Goal: Information Seeking & Learning: Check status

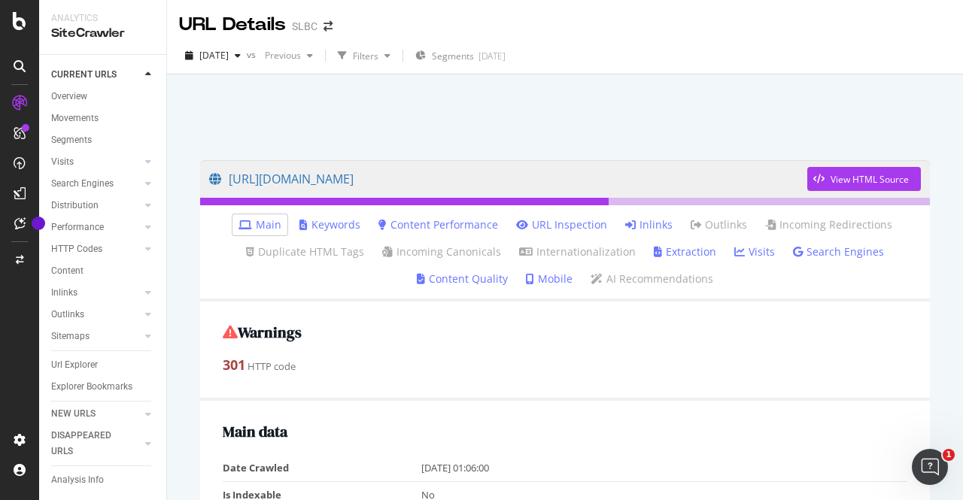
scroll to position [100, 0]
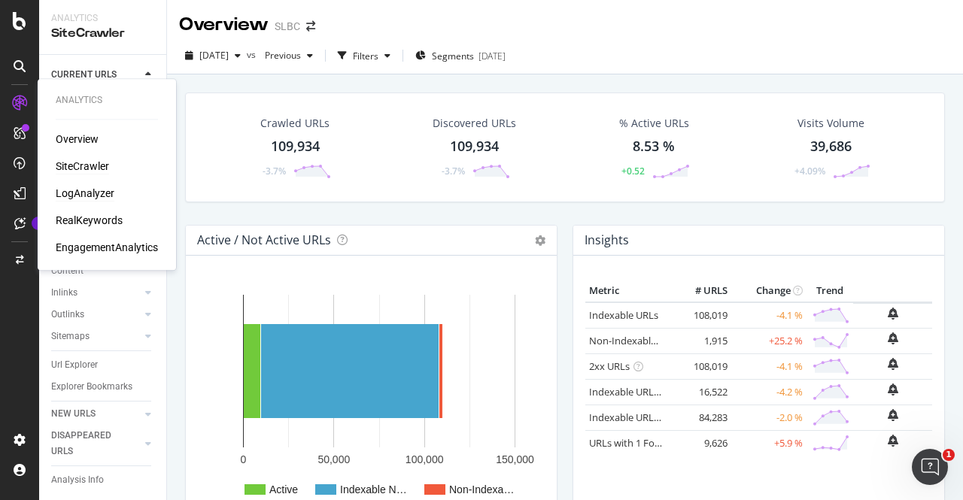
click at [94, 192] on div "LogAnalyzer" at bounding box center [85, 193] width 59 height 15
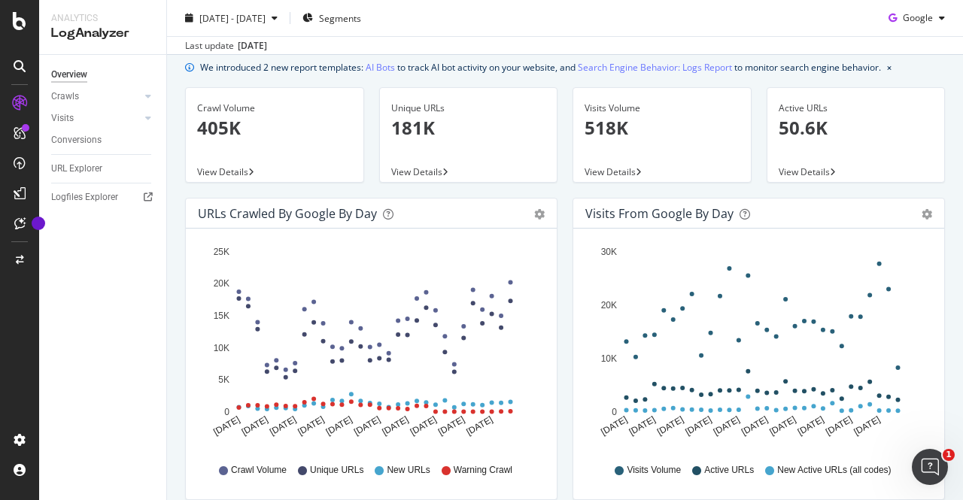
scroll to position [75, 0]
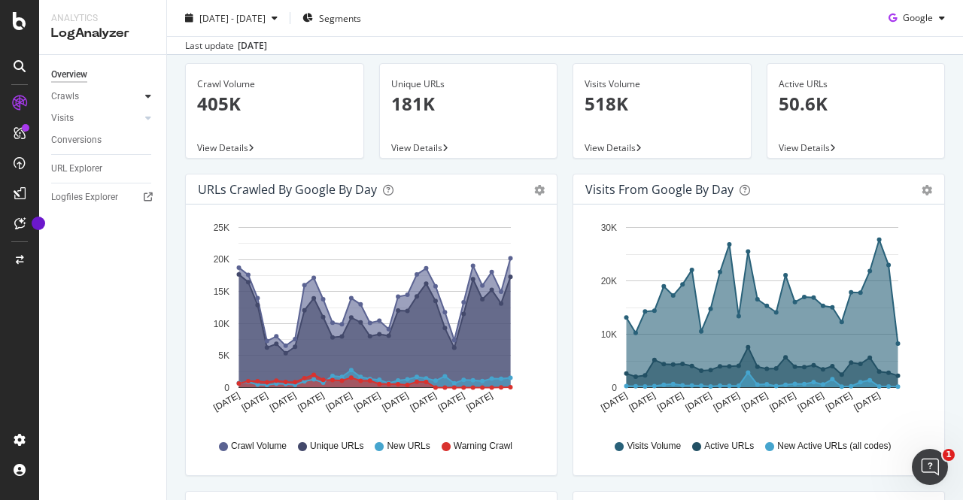
click at [150, 96] on icon at bounding box center [148, 96] width 6 height 9
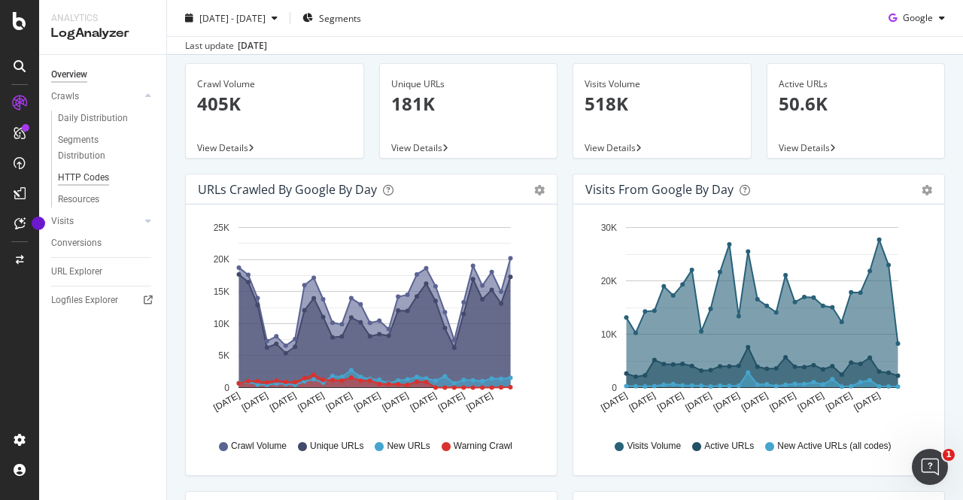
click at [95, 177] on div "HTTP Codes" at bounding box center [83, 178] width 51 height 16
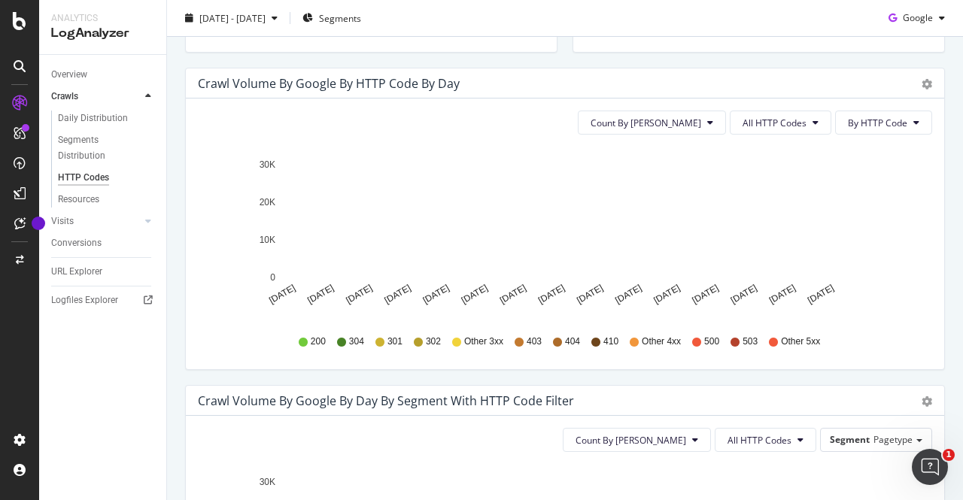
scroll to position [451, 0]
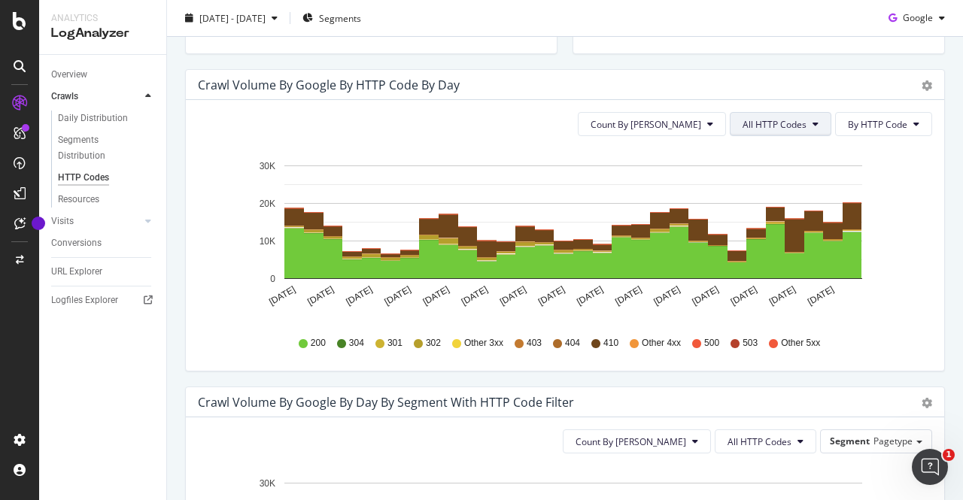
click at [814, 126] on button "All HTTP Codes" at bounding box center [781, 124] width 102 height 24
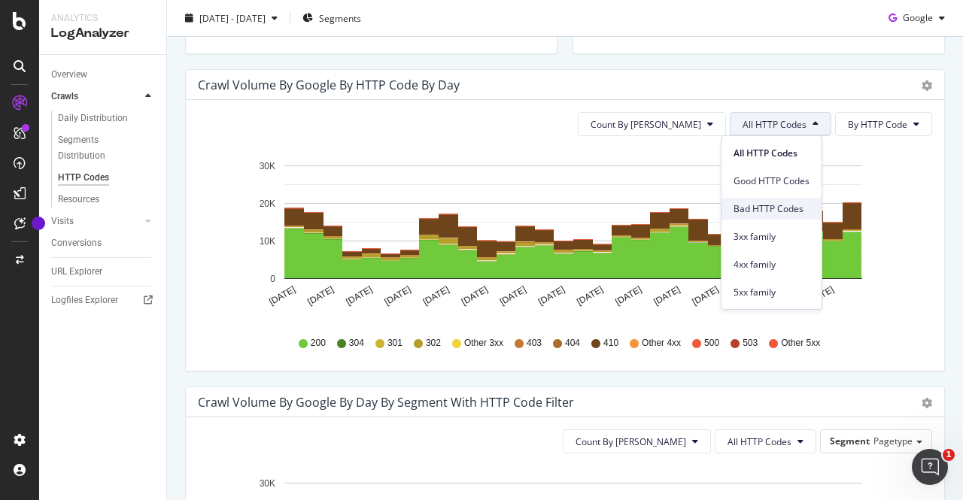
click at [773, 207] on span "Bad HTTP Codes" at bounding box center [771, 209] width 76 height 14
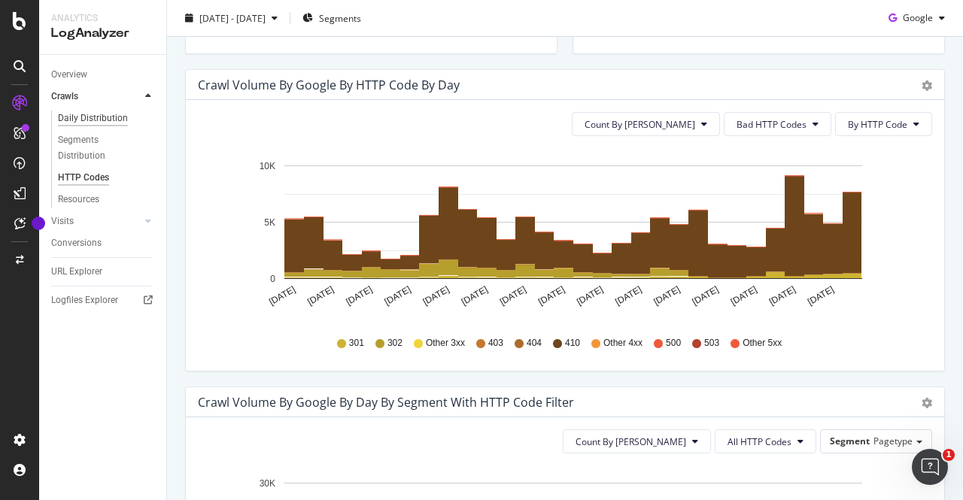
click at [102, 118] on div "Daily Distribution" at bounding box center [93, 119] width 70 height 16
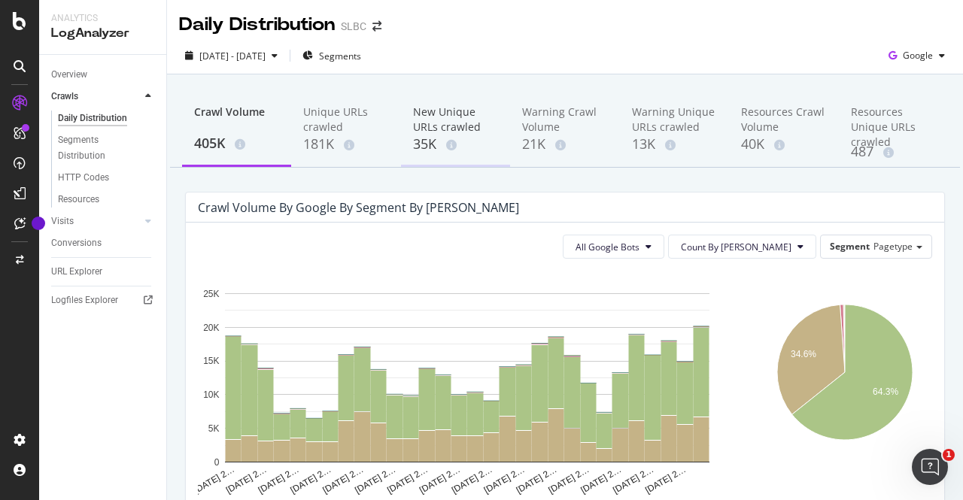
click at [430, 118] on div "New Unique URLs crawled" at bounding box center [455, 120] width 85 height 30
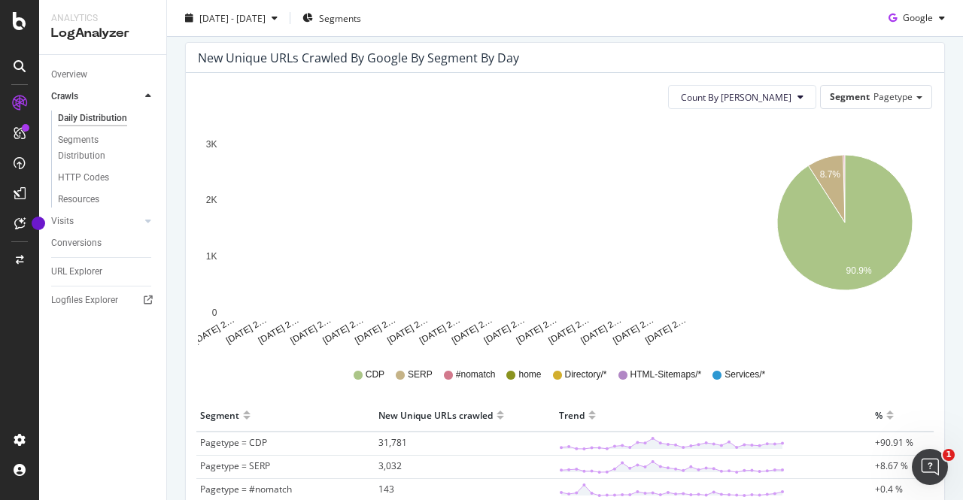
scroll to position [150, 0]
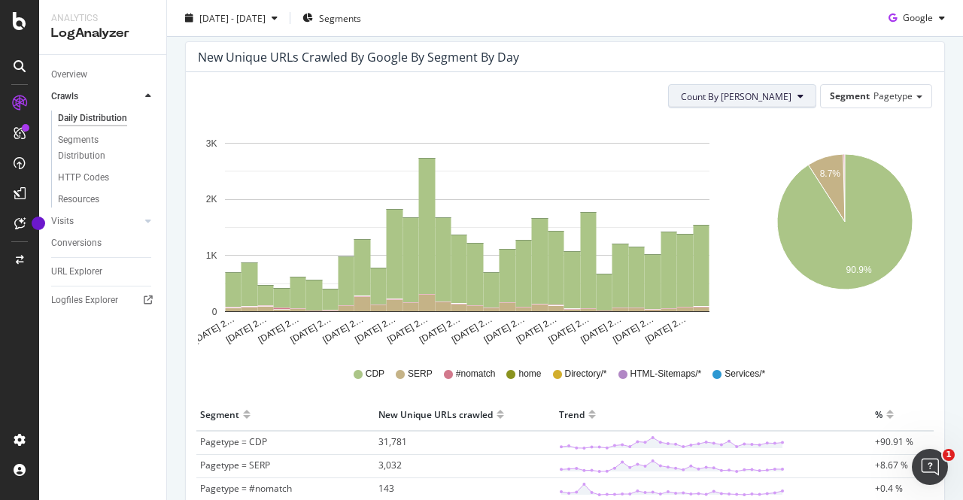
click at [796, 100] on button "Count By Day" at bounding box center [742, 96] width 148 height 24
click at [758, 153] on span "Cumulated (all codes)" at bounding box center [782, 154] width 114 height 14
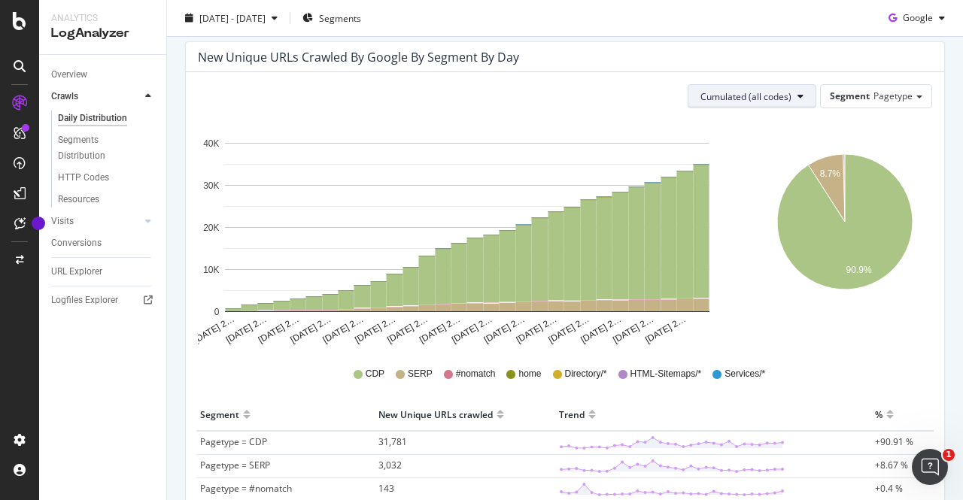
click at [778, 90] on span "Cumulated (all codes)" at bounding box center [745, 96] width 91 height 13
click at [733, 134] on div "Count By Day" at bounding box center [746, 125] width 135 height 22
